Goal: Transaction & Acquisition: Obtain resource

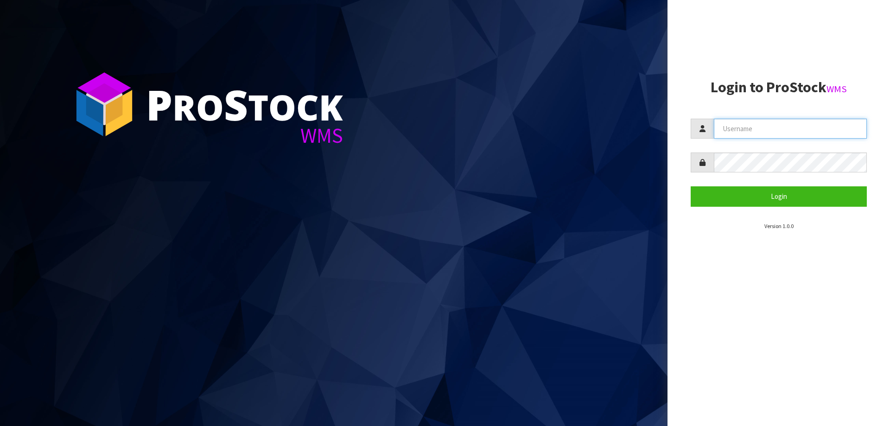
type input "[PERSON_NAME][EMAIL_ADDRESS][DOMAIN_NAME]"
click at [726, 184] on form "[PERSON_NAME][EMAIL_ADDRESS][DOMAIN_NAME] Login" at bounding box center [778, 163] width 176 height 88
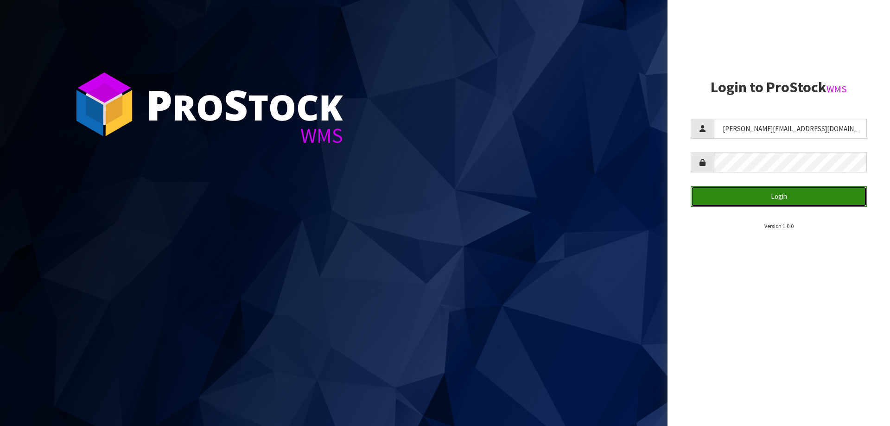
click at [728, 192] on button "Login" at bounding box center [778, 196] width 176 height 20
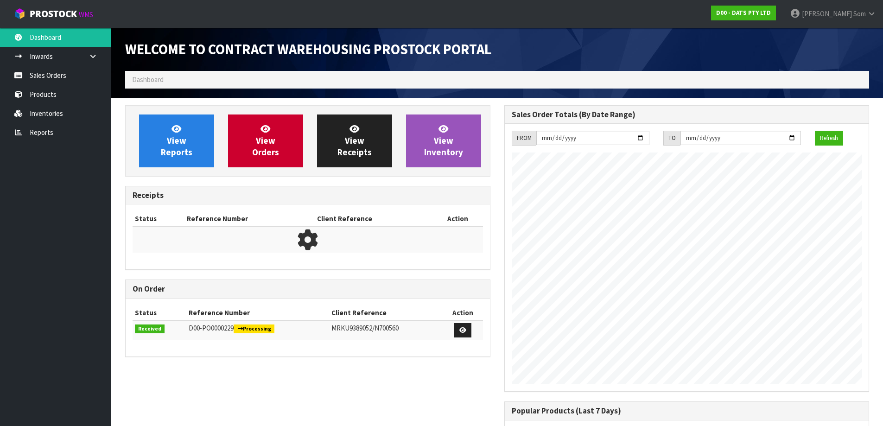
scroll to position [514, 379]
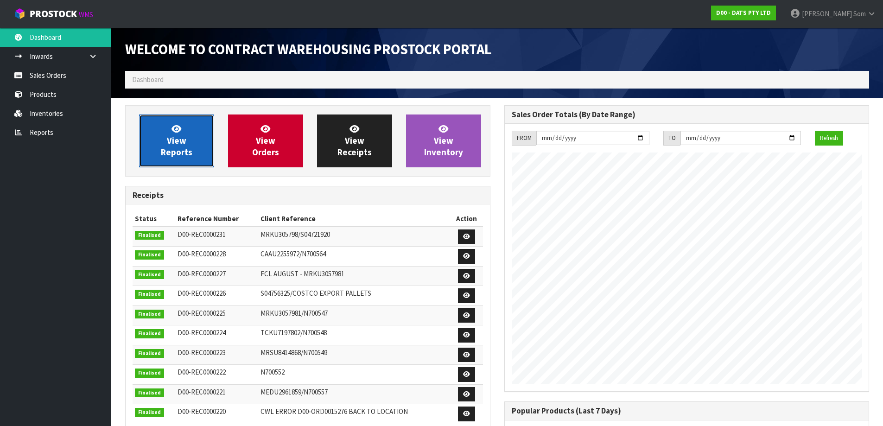
click at [191, 145] on link "View Reports" at bounding box center [176, 140] width 75 height 53
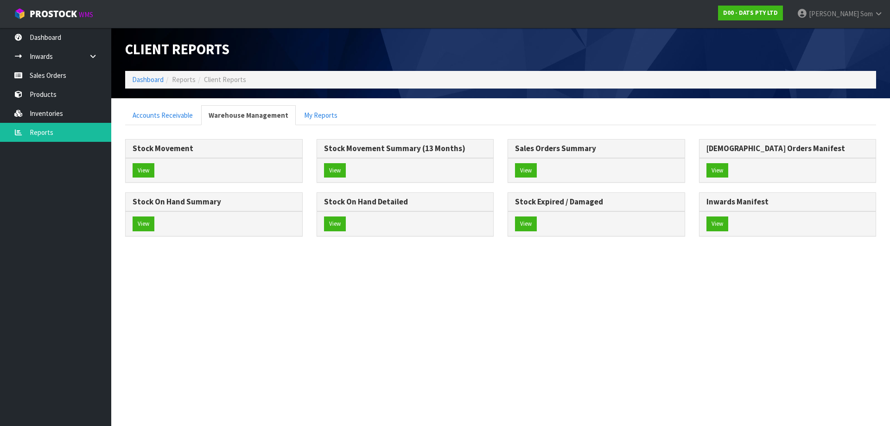
click at [159, 220] on div "View" at bounding box center [214, 223] width 177 height 25
click at [139, 219] on button "View" at bounding box center [144, 223] width 22 height 15
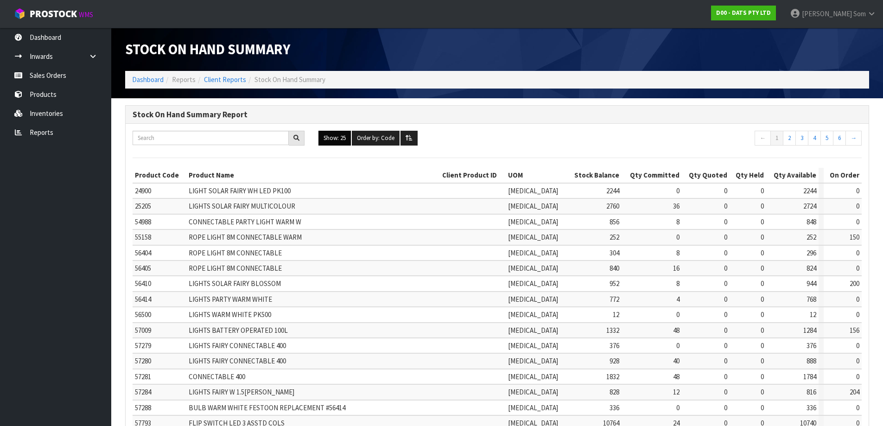
click at [338, 138] on button "Show: 25" at bounding box center [334, 138] width 32 height 15
click at [342, 217] on link "ALL" at bounding box center [355, 219] width 73 height 13
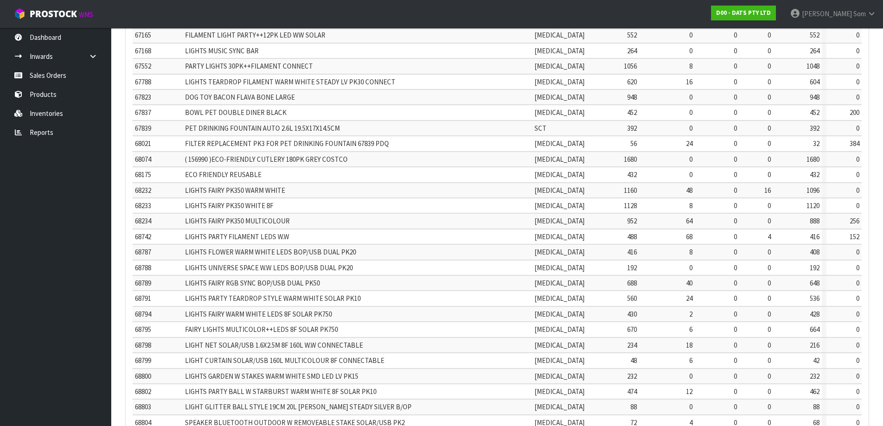
scroll to position [1967, 0]
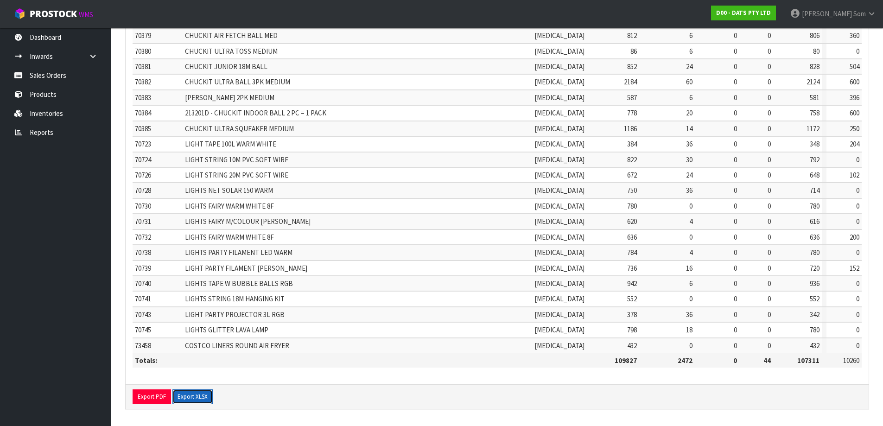
click at [205, 400] on button "Export XLSX" at bounding box center [192, 396] width 40 height 15
